Goal: Task Accomplishment & Management: Manage account settings

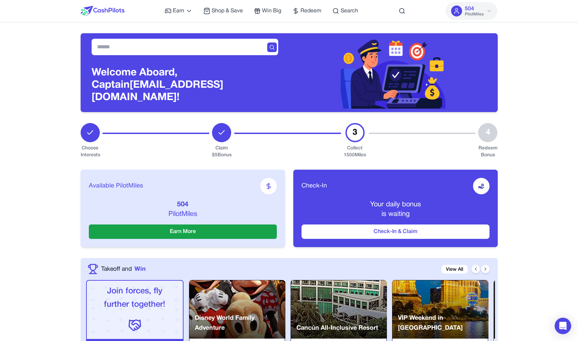
click at [494, 14] on button "504 PilotMiles" at bounding box center [472, 11] width 52 height 18
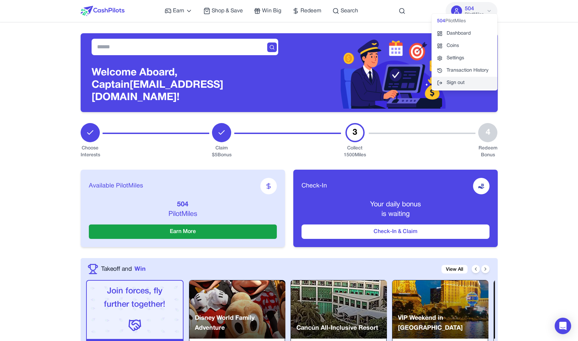
click at [451, 84] on button "Sign out" at bounding box center [465, 83] width 66 height 12
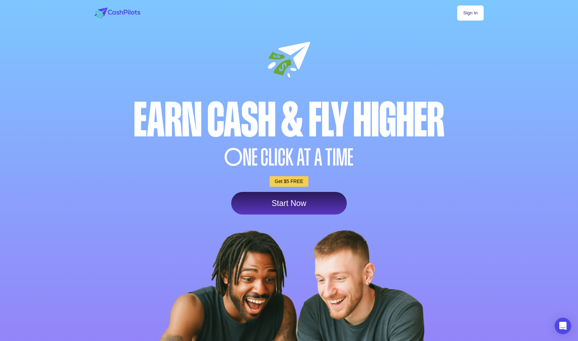
click at [469, 15] on link "Sign In" at bounding box center [470, 12] width 26 height 15
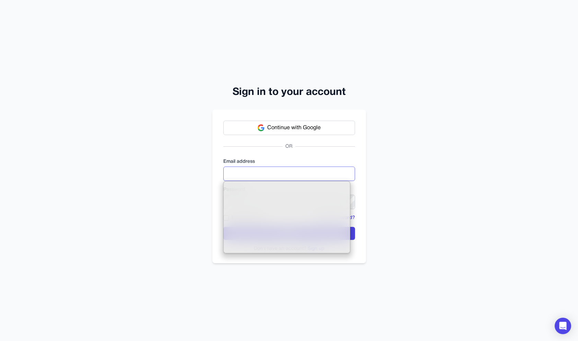
click at [268, 175] on input "email" at bounding box center [289, 174] width 132 height 14
type input "**********"
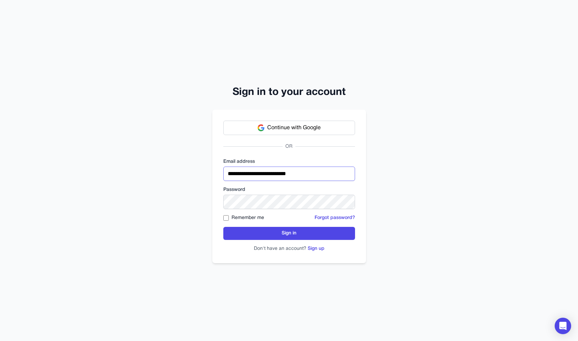
click button "Sign in" at bounding box center [289, 233] width 132 height 13
